Goal: Use online tool/utility: Use online tool/utility

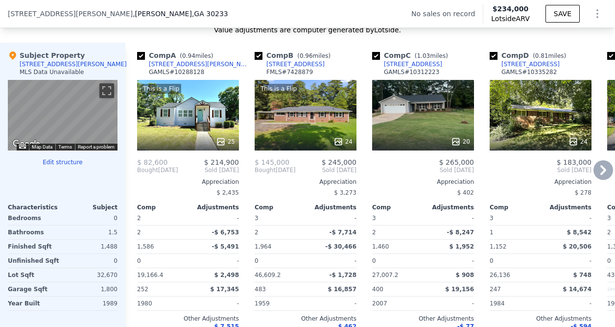
scroll to position [976, 0]
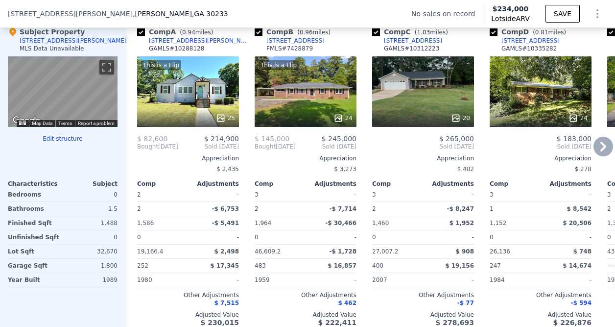
click at [601, 151] on icon at bounding box center [604, 147] width 6 height 10
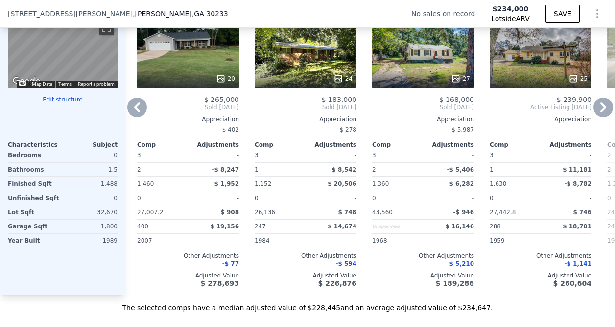
scroll to position [1074, 0]
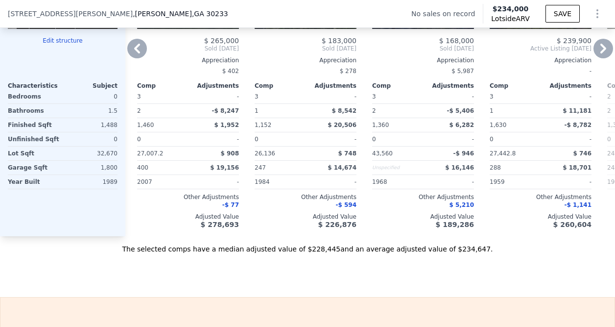
click at [595, 57] on icon at bounding box center [604, 49] width 20 height 20
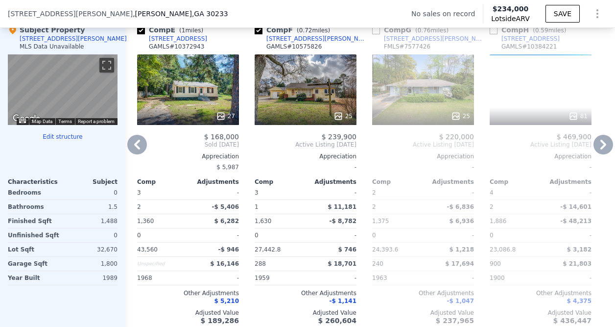
scroll to position [976, 0]
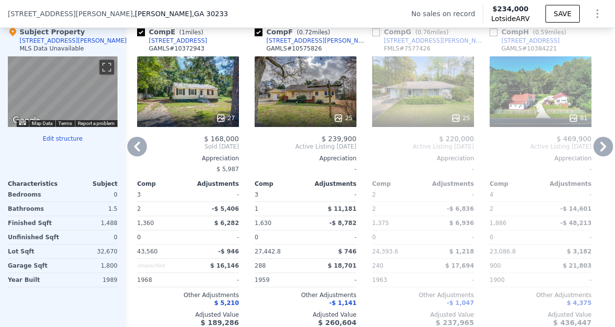
click at [597, 149] on icon at bounding box center [604, 147] width 20 height 20
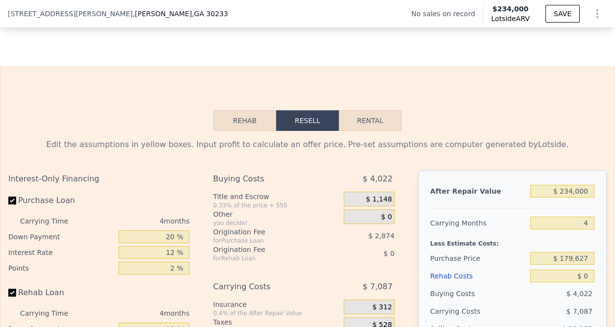
scroll to position [1300, 0]
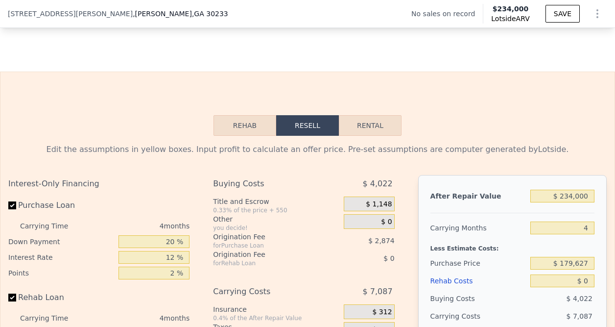
click at [255, 136] on button "Rehab" at bounding box center [245, 125] width 63 height 21
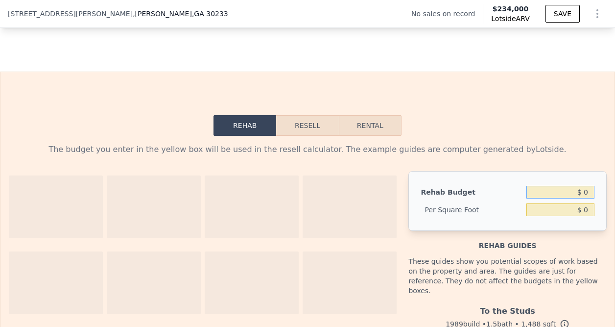
click at [558, 198] on input "$ 0" at bounding box center [561, 192] width 68 height 13
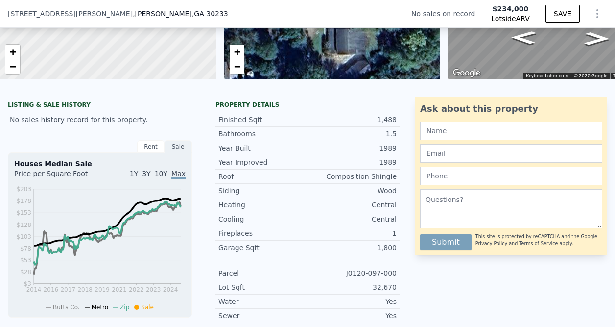
scroll to position [75, 0]
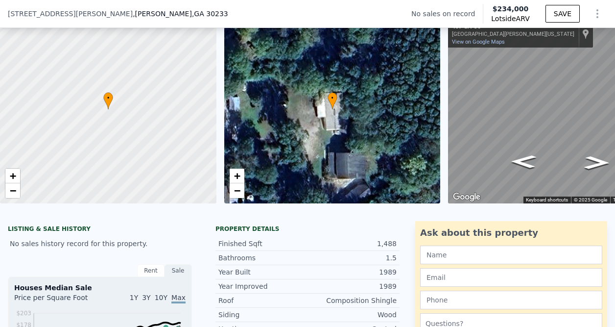
type input "$ 0"
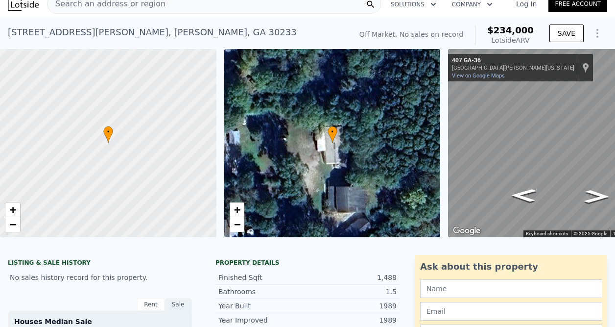
scroll to position [0, 0]
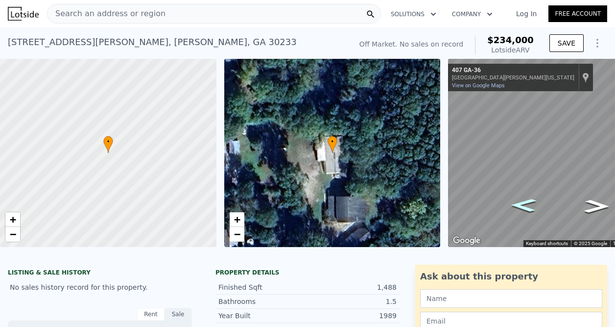
click at [524, 203] on icon "Go North, GA-36" at bounding box center [523, 204] width 47 height 19
click at [591, 206] on icon "Go South, GA-36" at bounding box center [597, 205] width 47 height 19
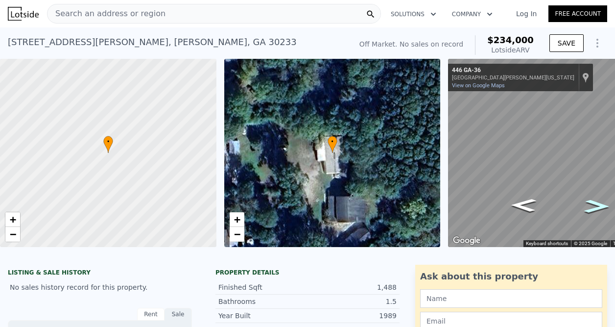
click at [591, 206] on icon "Go South, GA-36" at bounding box center [597, 205] width 47 height 19
click at [592, 206] on icon "Go South, GA-36" at bounding box center [597, 205] width 47 height 19
drag, startPoint x: 592, startPoint y: 206, endPoint x: 524, endPoint y: 206, distance: 68.1
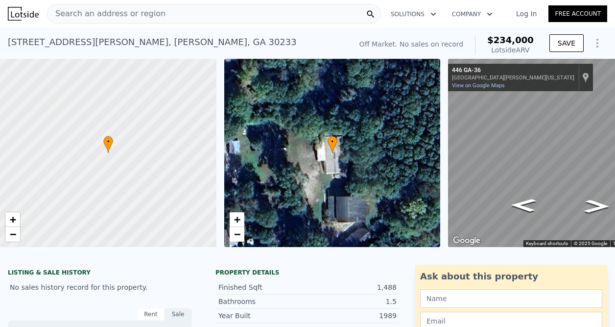
click at [524, 206] on icon "Map" at bounding box center [560, 153] width 224 height 188
drag, startPoint x: 524, startPoint y: 206, endPoint x: 595, endPoint y: 203, distance: 71.1
click at [595, 203] on icon "Go South, GA-36" at bounding box center [597, 205] width 47 height 19
click at [594, 203] on icon "Go South, GA-36" at bounding box center [597, 205] width 47 height 19
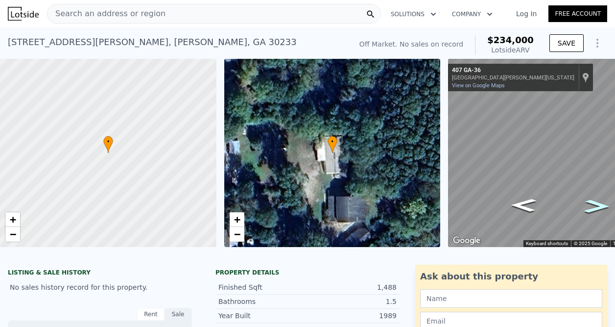
click at [594, 203] on icon "Go South, Hwy 36 E" at bounding box center [597, 205] width 47 height 19
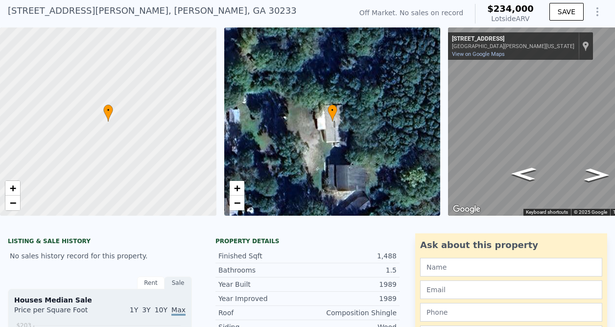
scroll to position [3, 0]
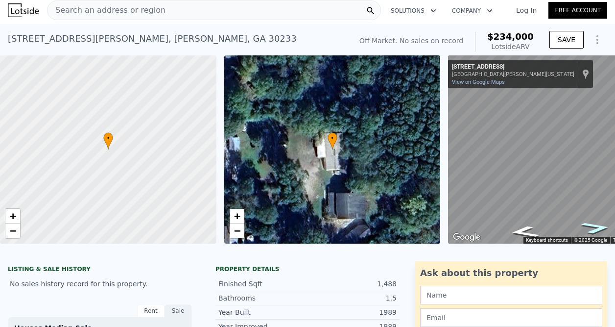
click at [589, 223] on icon "Go South, Hwy 36 E" at bounding box center [596, 228] width 55 height 18
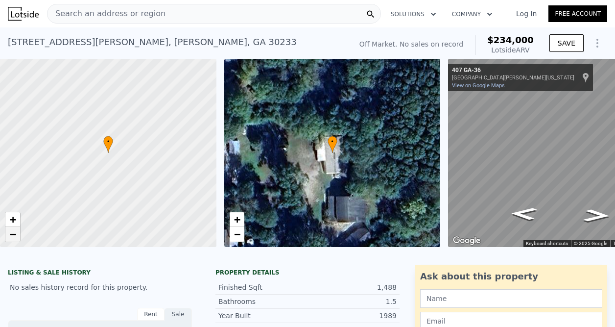
click at [15, 233] on span "−" at bounding box center [13, 234] width 6 height 12
click at [16, 232] on span "−" at bounding box center [13, 234] width 6 height 12
click at [17, 232] on link "−" at bounding box center [12, 234] width 15 height 15
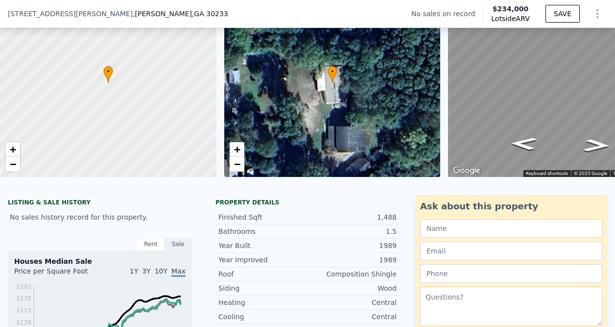
scroll to position [46, 0]
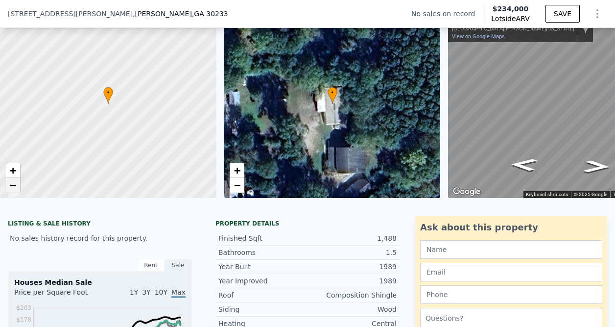
click at [15, 186] on span "−" at bounding box center [13, 185] width 6 height 12
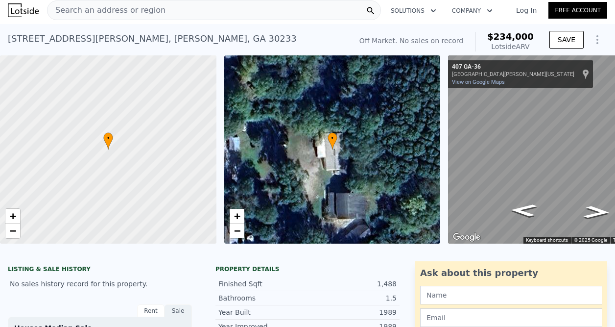
scroll to position [0, 0]
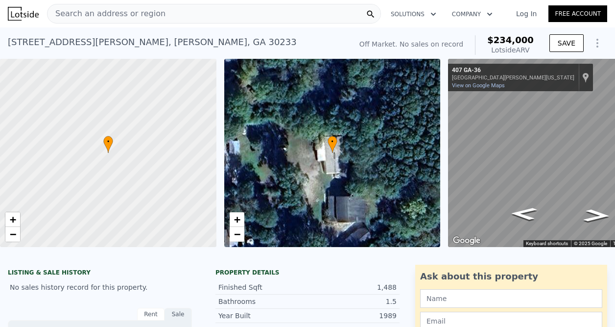
click at [122, 155] on div at bounding box center [108, 153] width 260 height 226
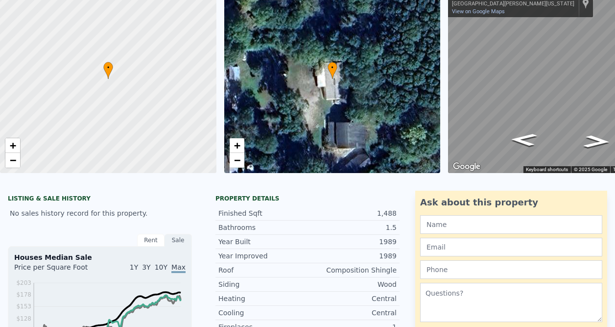
scroll to position [3, 0]
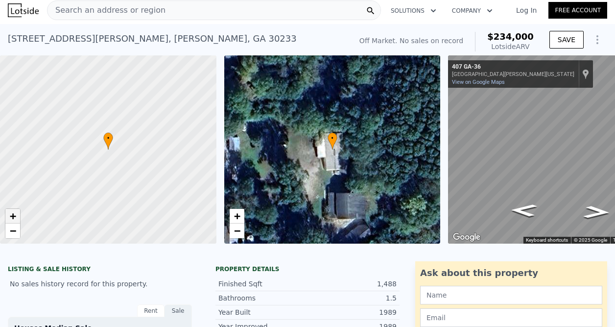
click at [17, 218] on link "+" at bounding box center [12, 216] width 15 height 15
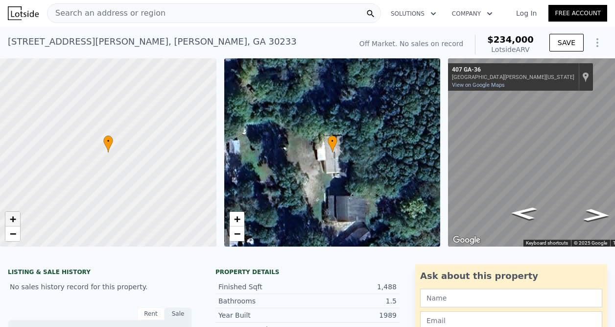
scroll to position [0, 0]
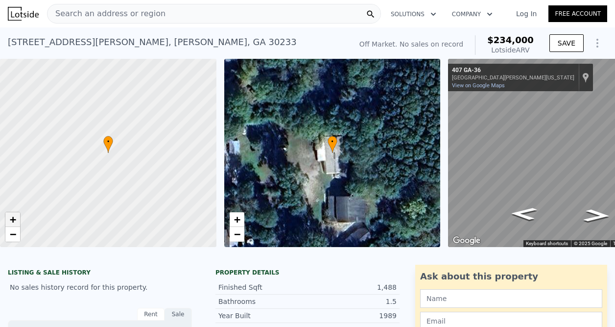
click at [13, 218] on span "+" at bounding box center [13, 219] width 6 height 12
click at [13, 216] on span "+" at bounding box center [13, 219] width 6 height 12
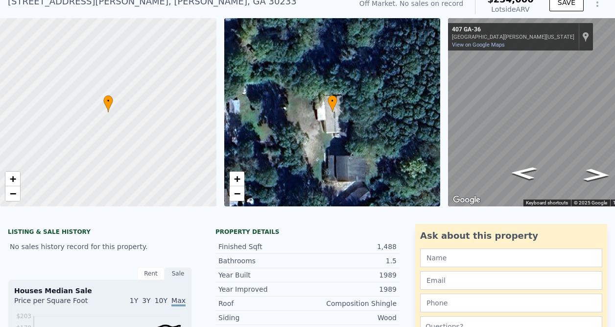
scroll to position [3, 0]
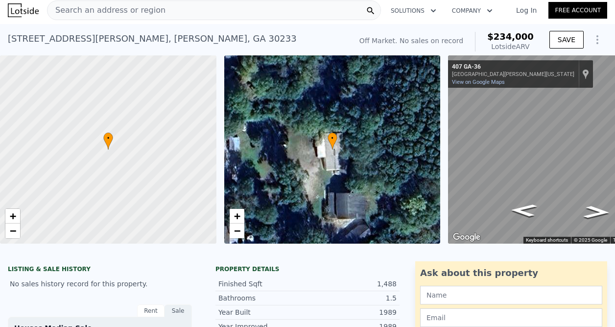
click at [342, 185] on div "• + −" at bounding box center [332, 149] width 217 height 188
click at [330, 184] on div "• + −" at bounding box center [332, 149] width 217 height 188
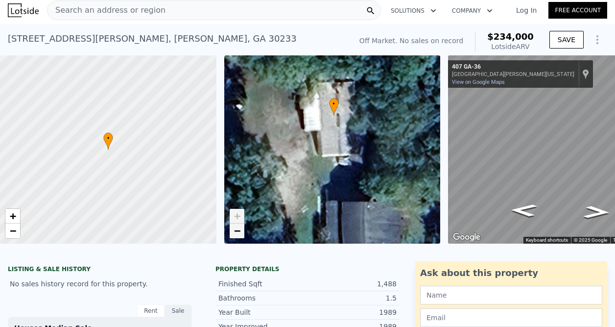
click at [237, 230] on span "−" at bounding box center [237, 230] width 6 height 12
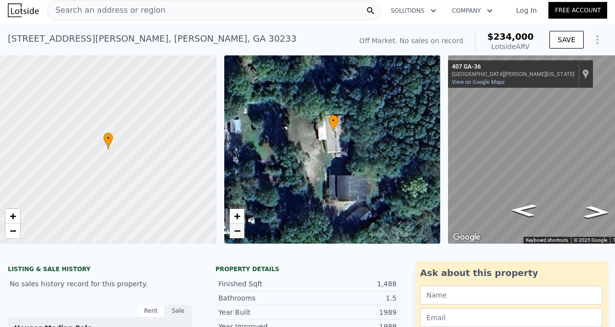
click at [237, 230] on span "−" at bounding box center [237, 230] width 6 height 12
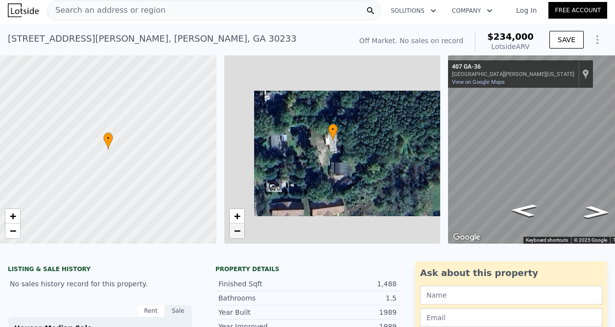
click at [237, 230] on span "−" at bounding box center [237, 230] width 6 height 12
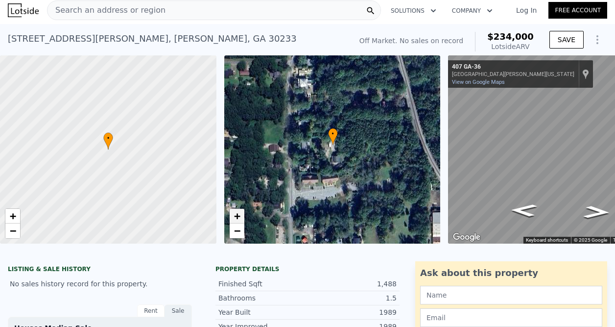
click at [240, 219] on span "+" at bounding box center [237, 216] width 6 height 12
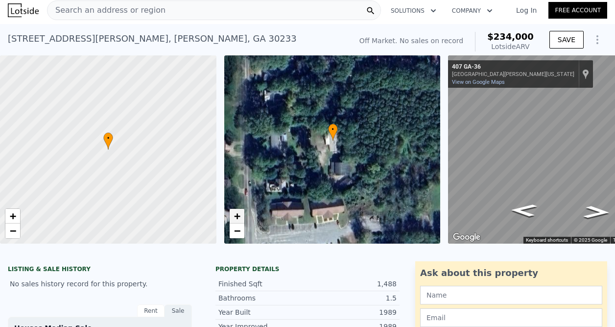
click at [240, 219] on span "+" at bounding box center [237, 216] width 6 height 12
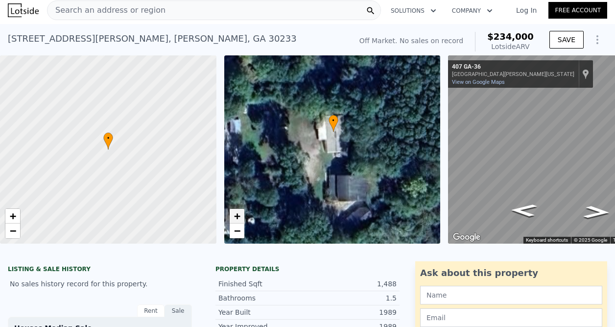
click at [240, 219] on span "+" at bounding box center [237, 216] width 6 height 12
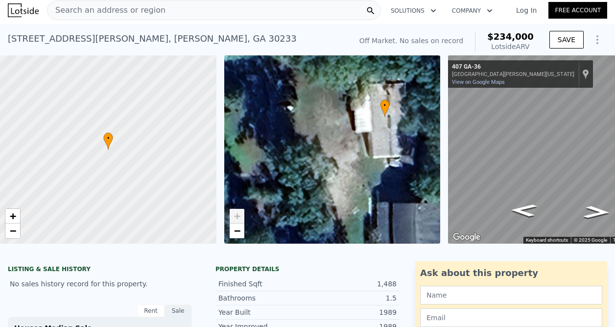
drag, startPoint x: 290, startPoint y: 149, endPoint x: 349, endPoint y: 150, distance: 59.3
click at [349, 150] on div "• + −" at bounding box center [332, 149] width 217 height 188
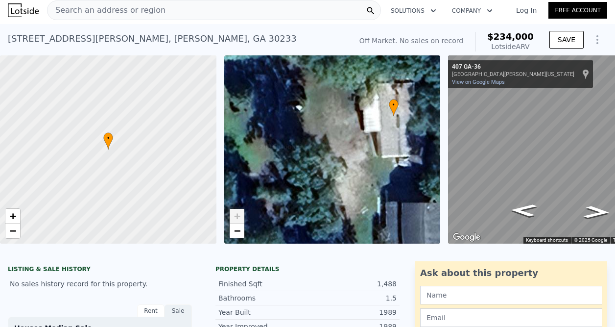
drag, startPoint x: 246, startPoint y: 177, endPoint x: 302, endPoint y: 167, distance: 56.8
click at [301, 167] on div "• + −" at bounding box center [332, 149] width 217 height 188
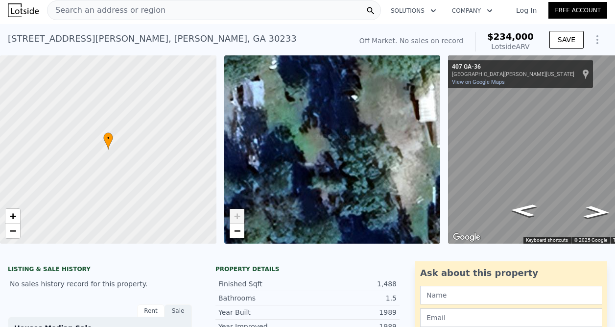
click at [239, 218] on span "+" at bounding box center [237, 216] width 6 height 12
click at [235, 216] on span "+" at bounding box center [237, 216] width 6 height 12
click at [368, 156] on div "• + −" at bounding box center [332, 149] width 217 height 188
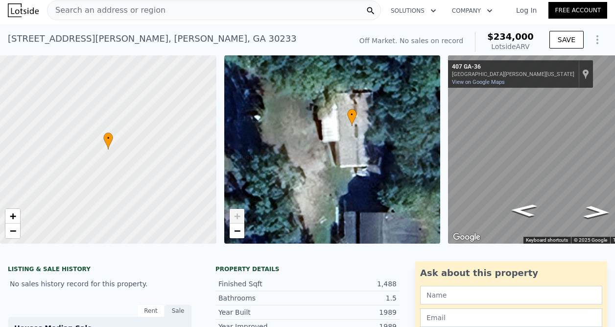
drag, startPoint x: 392, startPoint y: 146, endPoint x: 306, endPoint y: 172, distance: 89.9
click at [306, 172] on div "• + −" at bounding box center [332, 149] width 217 height 188
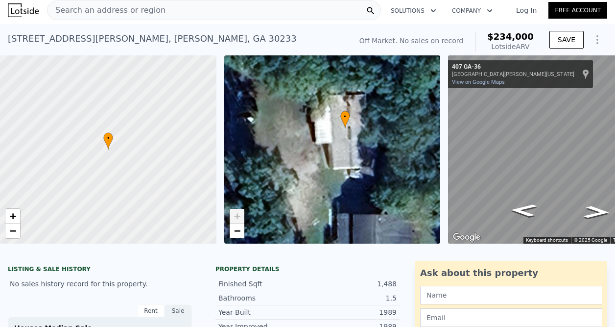
drag, startPoint x: 345, startPoint y: 164, endPoint x: 292, endPoint y: 180, distance: 55.2
click at [292, 180] on div "• + −" at bounding box center [332, 149] width 217 height 188
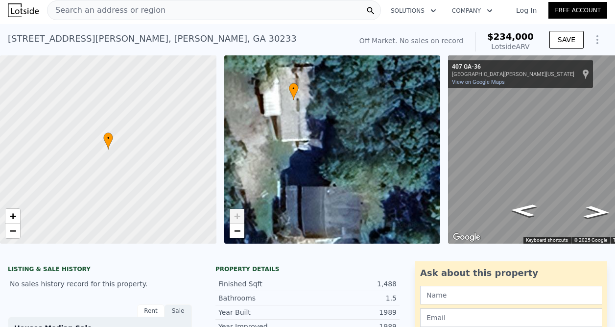
drag, startPoint x: 299, startPoint y: 186, endPoint x: 301, endPoint y: 126, distance: 59.8
click at [300, 133] on div "• + −" at bounding box center [332, 149] width 217 height 188
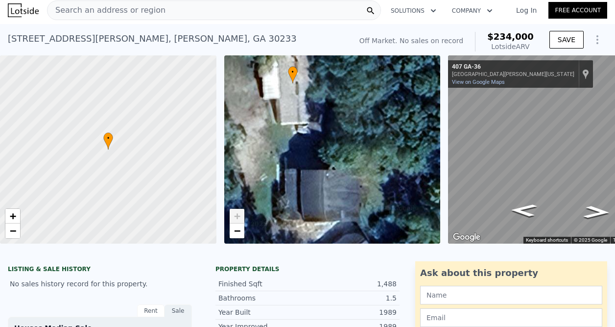
drag, startPoint x: 297, startPoint y: 121, endPoint x: 302, endPoint y: 175, distance: 54.1
click at [302, 175] on div "• + −" at bounding box center [332, 149] width 217 height 188
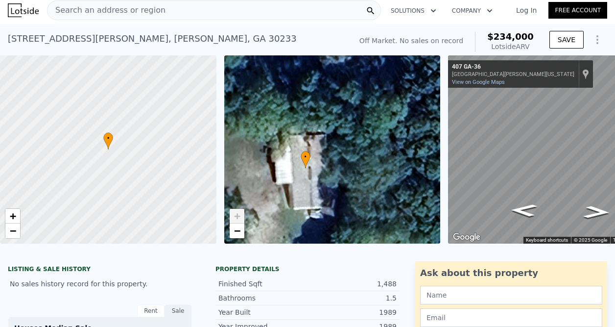
drag, startPoint x: 301, startPoint y: 158, endPoint x: 311, endPoint y: 194, distance: 37.0
click at [311, 194] on div "• + −" at bounding box center [332, 149] width 217 height 188
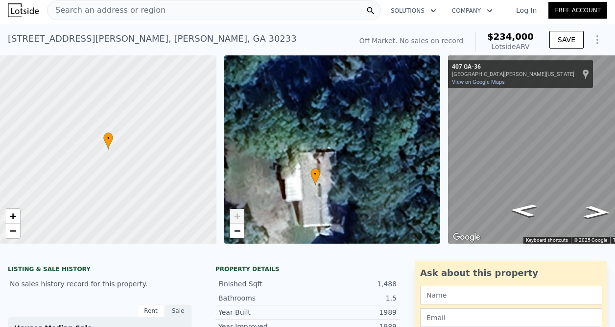
drag, startPoint x: 284, startPoint y: 174, endPoint x: 342, endPoint y: 202, distance: 64.6
click at [342, 202] on div "• + −" at bounding box center [332, 149] width 217 height 188
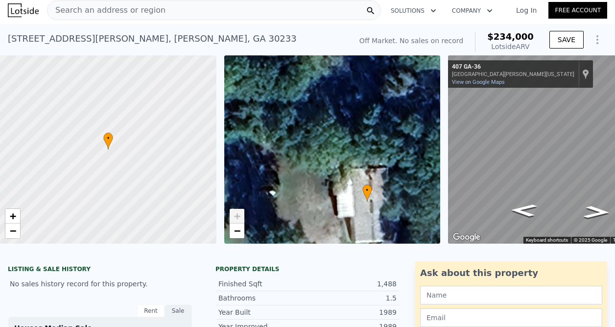
drag, startPoint x: 294, startPoint y: 184, endPoint x: 377, endPoint y: 167, distance: 84.1
click at [374, 169] on div "• + −" at bounding box center [332, 149] width 217 height 188
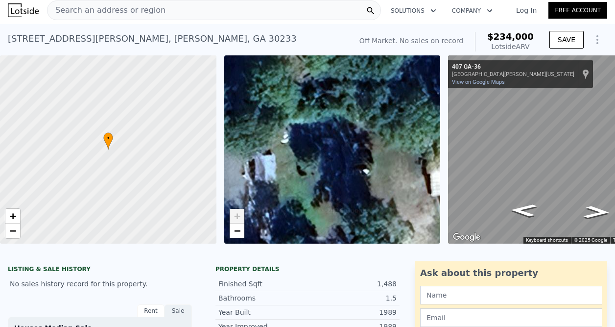
drag, startPoint x: 308, startPoint y: 168, endPoint x: 375, endPoint y: 160, distance: 68.0
click at [375, 160] on div "• + −" at bounding box center [332, 149] width 217 height 188
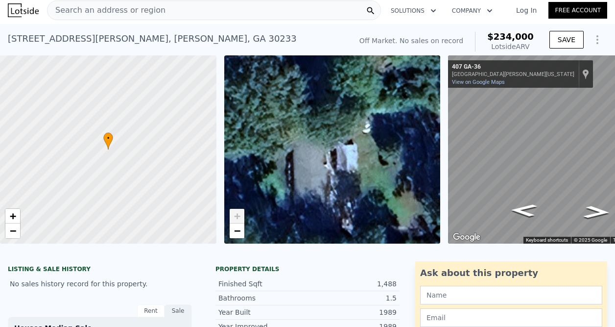
click at [378, 158] on div "• + −" at bounding box center [332, 149] width 217 height 188
click at [237, 231] on span "−" at bounding box center [237, 230] width 6 height 12
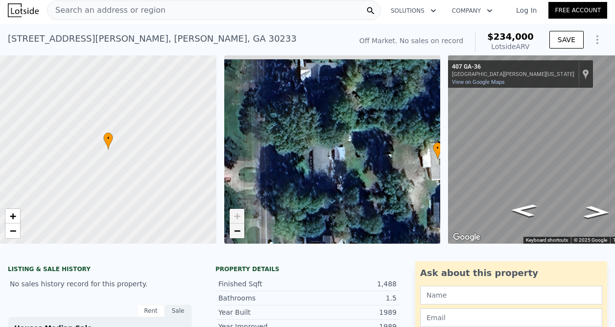
click at [237, 231] on span "−" at bounding box center [237, 230] width 6 height 12
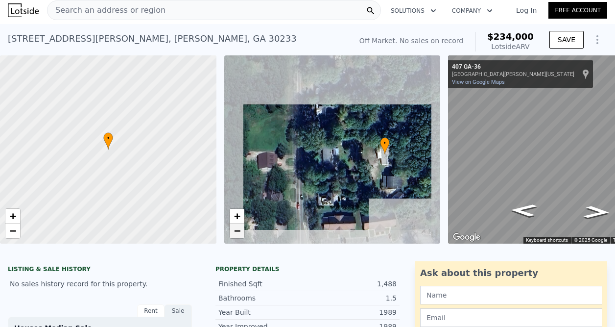
click at [237, 231] on span "−" at bounding box center [237, 230] width 6 height 12
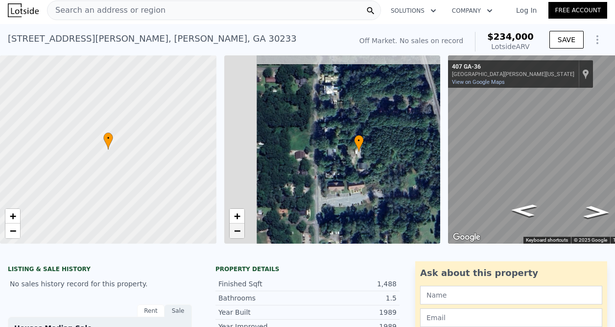
click at [237, 231] on span "−" at bounding box center [237, 230] width 6 height 12
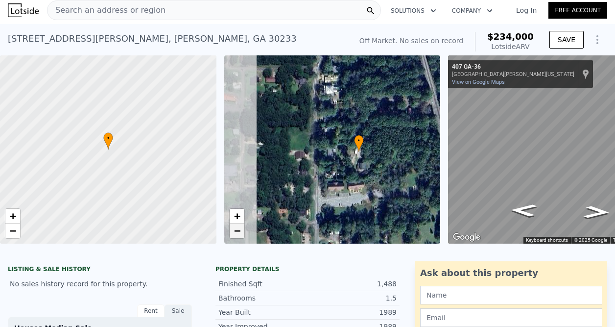
click at [237, 231] on span "−" at bounding box center [237, 230] width 6 height 12
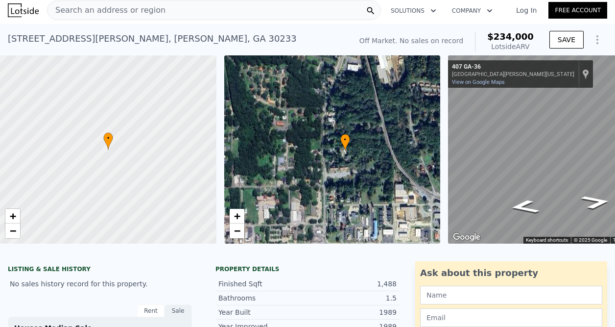
click at [344, 141] on div "• + − • + − ← Move left → Move right ↑ Move up ↓ Move down + Zoom in - Zoom out…" at bounding box center [307, 149] width 615 height 188
click at [590, 206] on icon "Go South, Hwy 36 E" at bounding box center [596, 211] width 54 height 20
click at [591, 205] on icon "Go South, Hwy 36 E" at bounding box center [596, 211] width 54 height 20
click at [554, 147] on icon "Go South, Hwy 36 E" at bounding box center [559, 150] width 60 height 19
click at [562, 146] on icon "Go South, GA-36" at bounding box center [562, 150] width 60 height 19
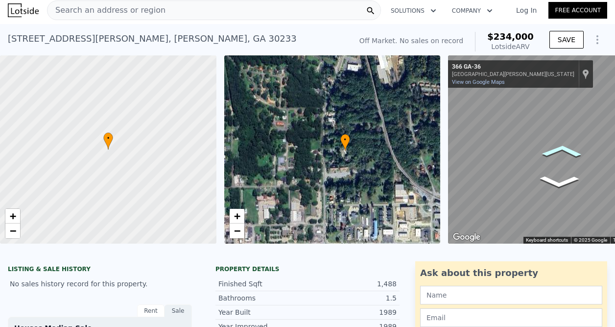
click at [562, 145] on icon "Go South, GA-36" at bounding box center [562, 151] width 61 height 20
click at [614, 117] on div "Search an address or region Solutions Company Open main menu Log In Free Accoun…" at bounding box center [307, 163] width 615 height 327
click at [611, 117] on div "Search an address or region Solutions Company Open main menu Log In Free Accoun…" at bounding box center [307, 163] width 615 height 327
click at [578, 137] on icon "Go South, GA-36" at bounding box center [577, 139] width 72 height 30
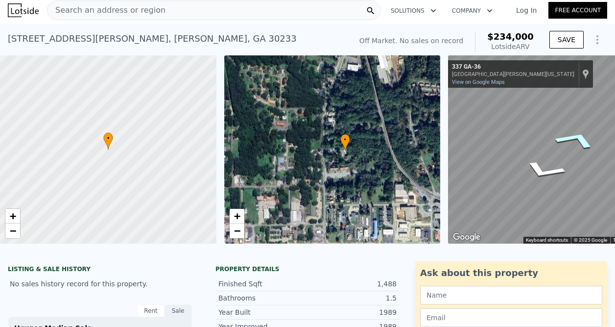
click at [578, 137] on icon "Go South, Hwy 36 E" at bounding box center [576, 139] width 72 height 30
click at [578, 137] on icon "Go South, Covington St" at bounding box center [576, 139] width 72 height 30
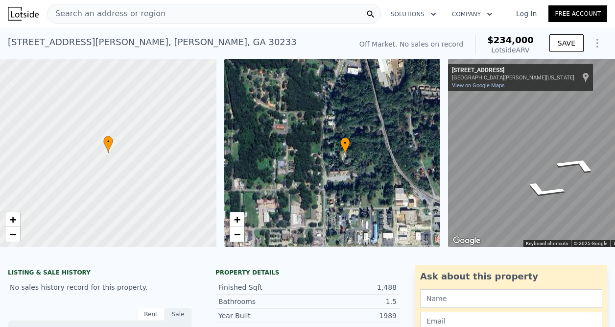
drag, startPoint x: 578, startPoint y: 137, endPoint x: 618, endPoint y: 125, distance: 41.7
click at [615, 125] on html "Search an address or region Solutions Company Open main menu Log In Free Accoun…" at bounding box center [307, 163] width 615 height 327
click at [615, 126] on html "Search an address or region Solutions Company Open main menu Log In Free Accoun…" at bounding box center [307, 163] width 615 height 327
